Goal: Information Seeking & Learning: Understand process/instructions

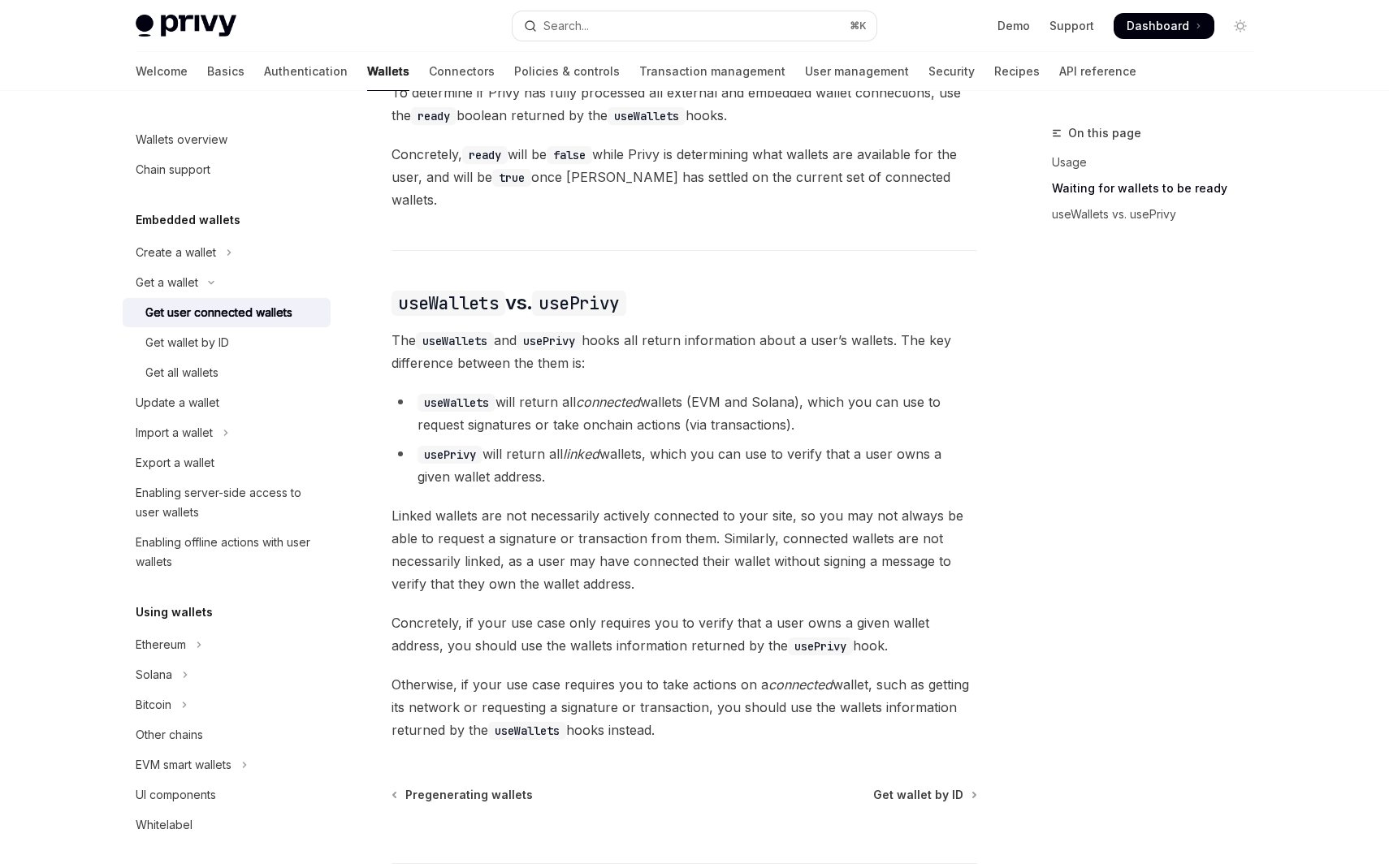
scroll to position [1303, 0]
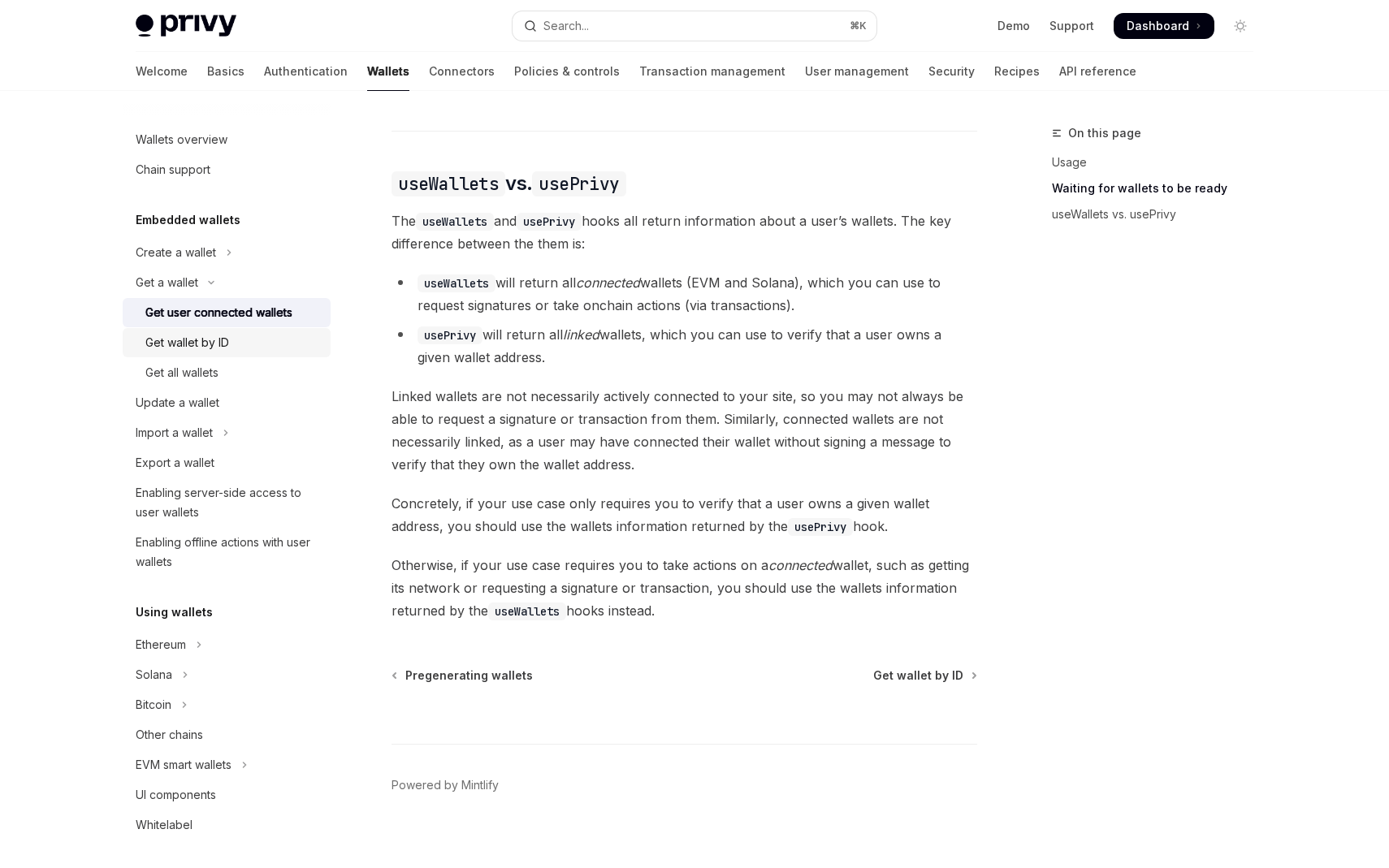
click at [197, 346] on div "Get wallet by ID" at bounding box center [187, 342] width 83 height 20
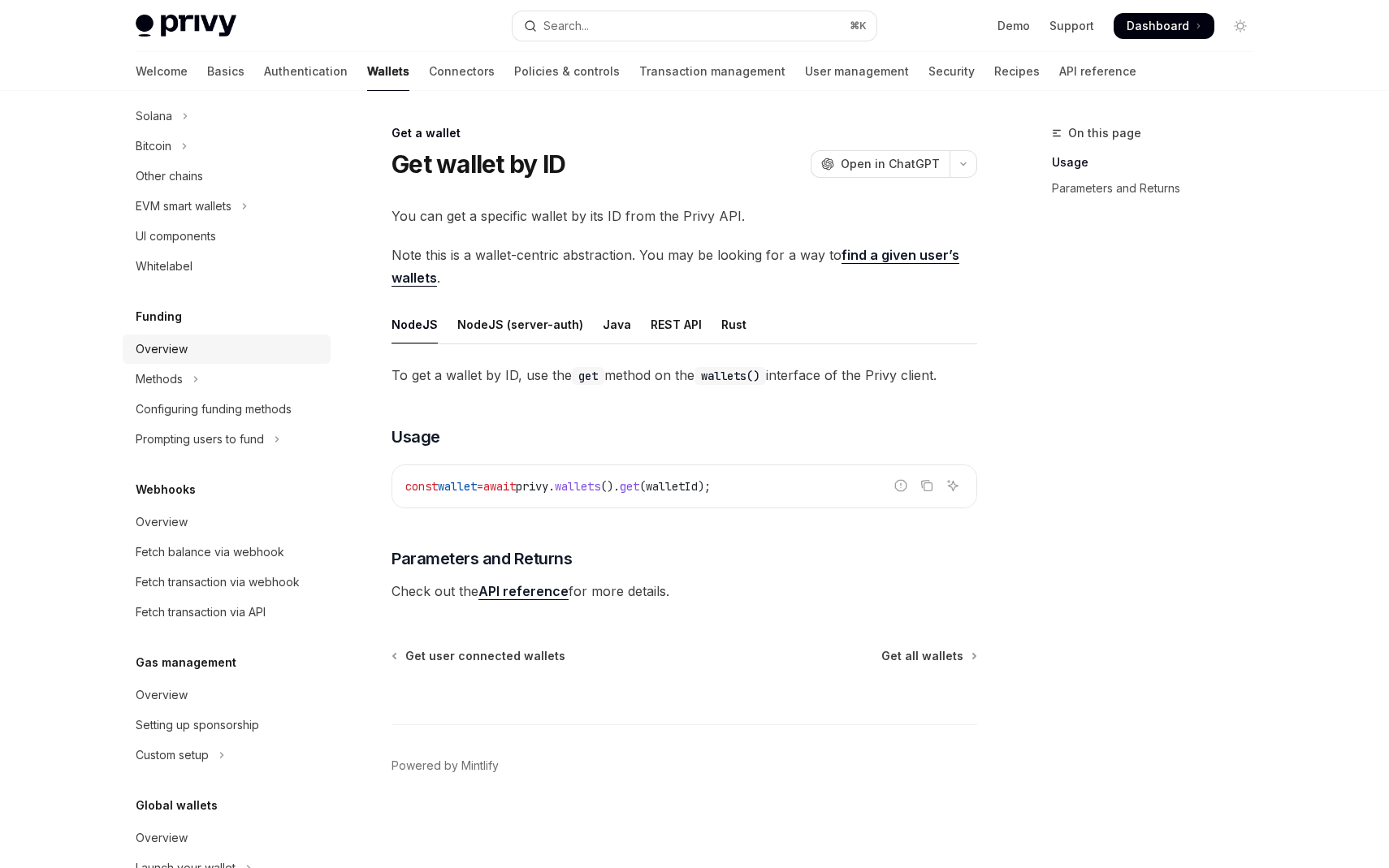
scroll to position [636, 0]
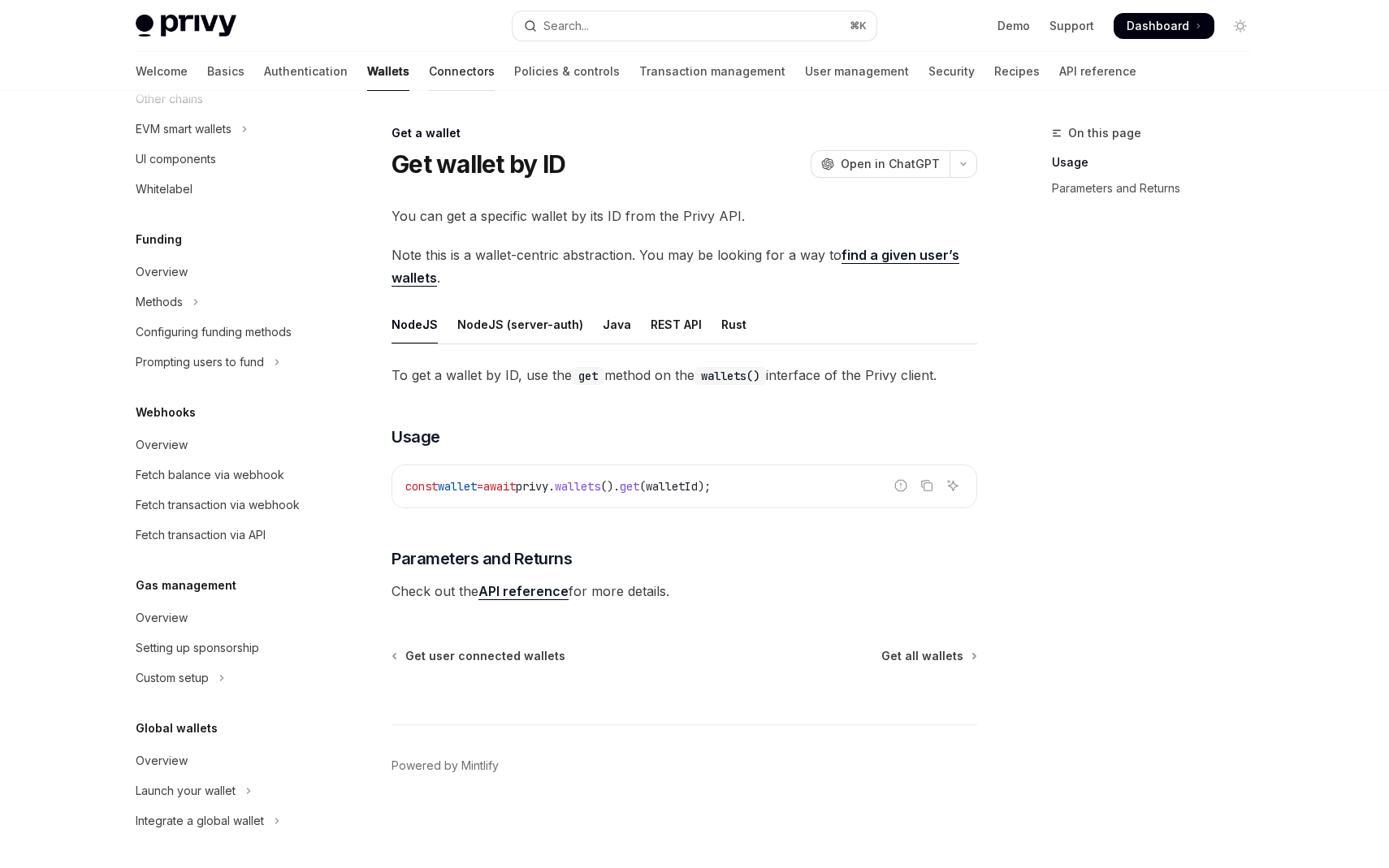
click at [429, 76] on link "Connectors" at bounding box center [461, 71] width 66 height 39
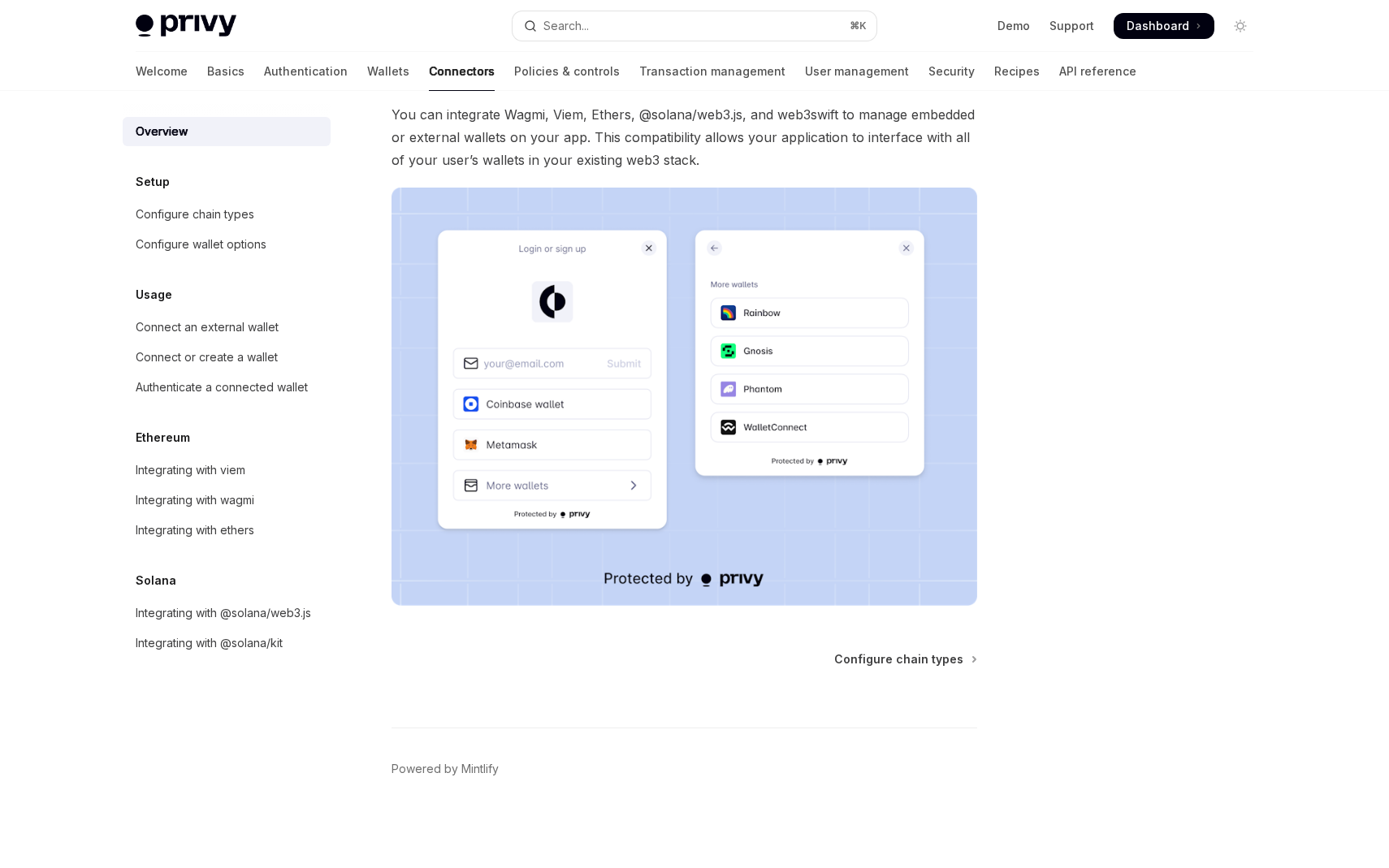
scroll to position [181, 0]
click at [205, 470] on div "Integrating with viem" at bounding box center [190, 470] width 110 height 20
type textarea "*"
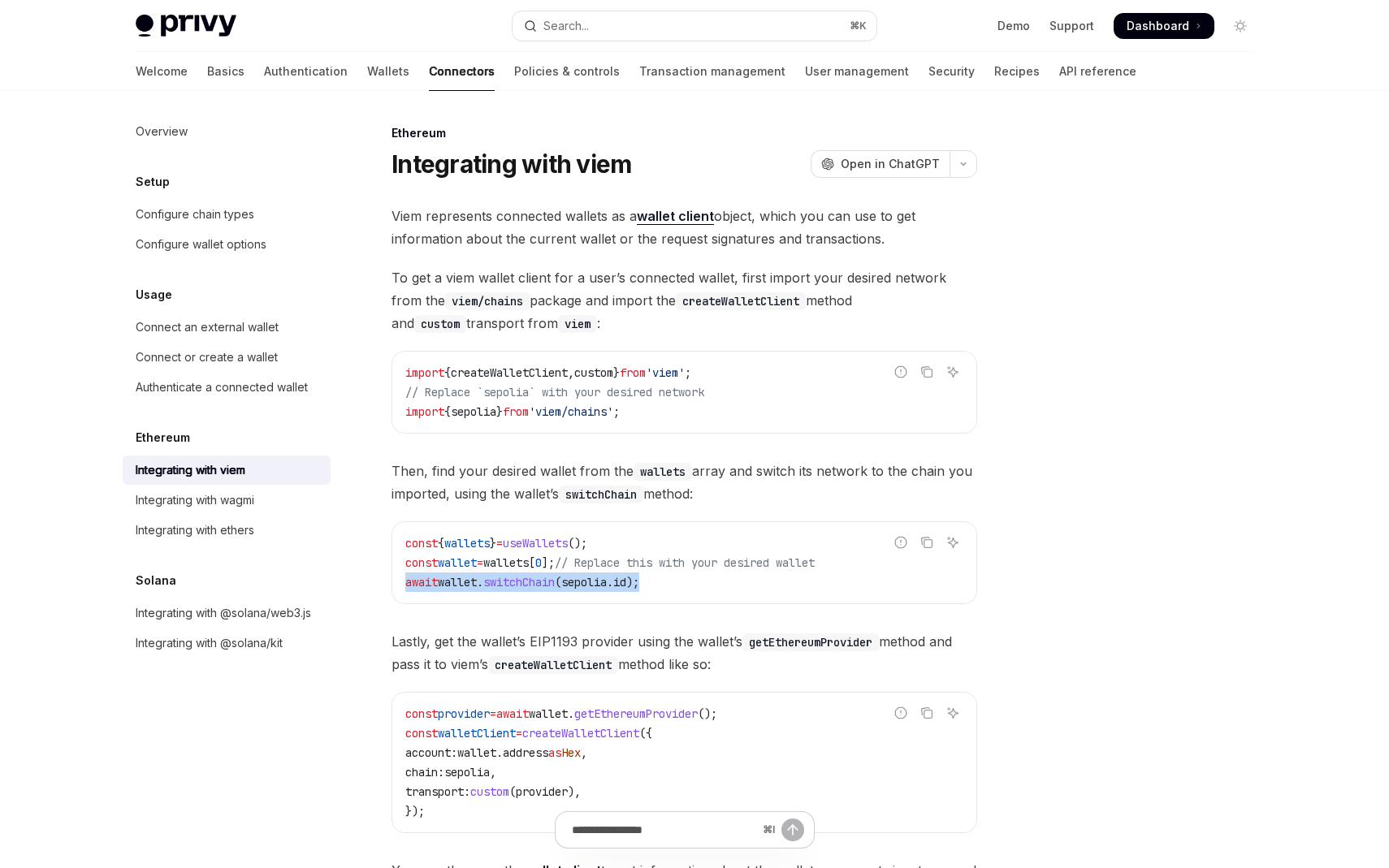
drag, startPoint x: 664, startPoint y: 577, endPoint x: 398, endPoint y: 582, distance: 266.0
click at [398, 582] on div "const { wallets } = useWallets (); const wallet = wallets [ 0 ]; // Replace thi…" at bounding box center [684, 562] width 584 height 82
copy span "await wallet . switchChain ( sepolia . id );"
click at [602, 620] on div "Viem represents connected wallets as a wallet client object, which you can use …" at bounding box center [684, 554] width 585 height 699
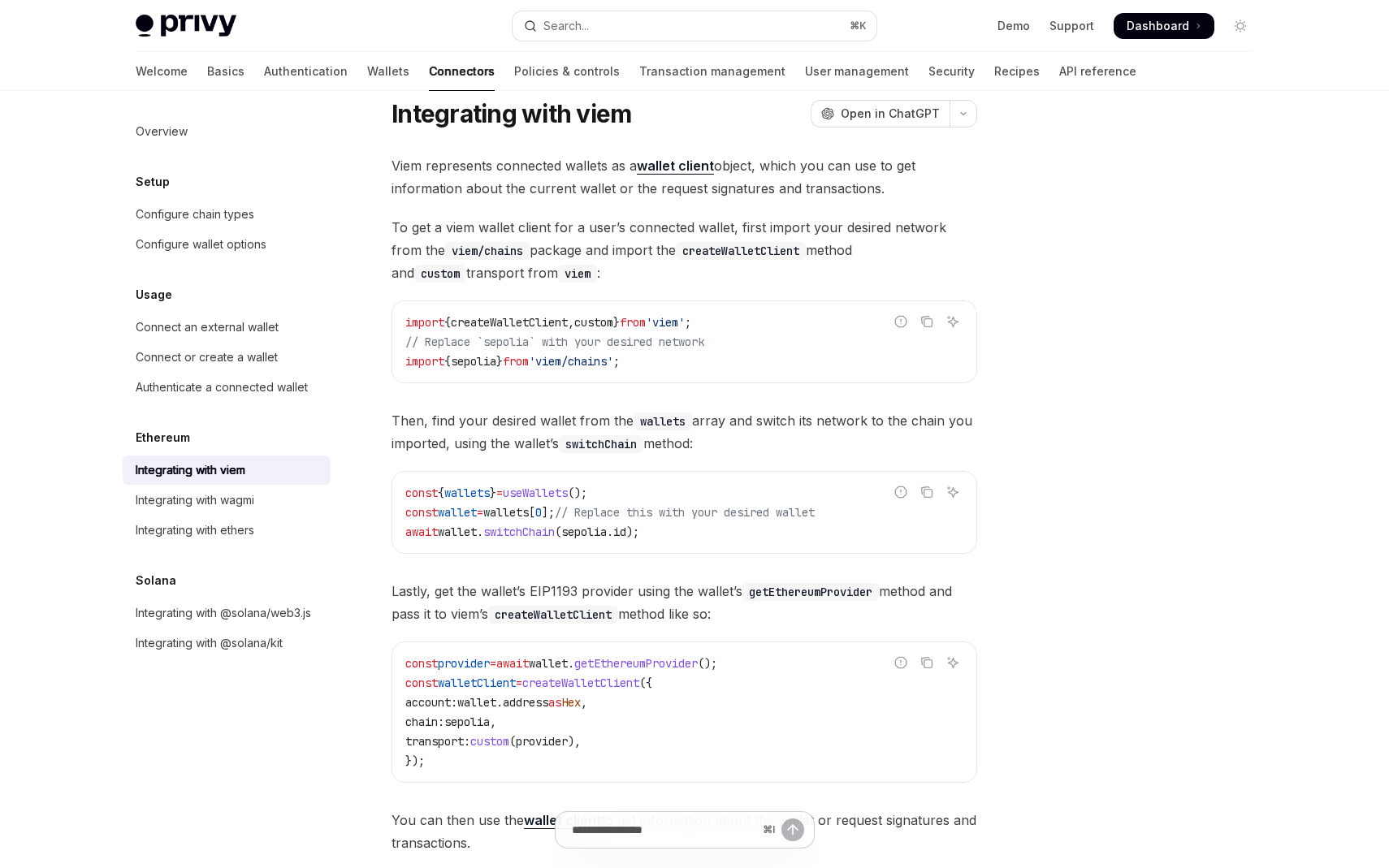
scroll to position [60, 0]
